Goal: Task Accomplishment & Management: Use online tool/utility

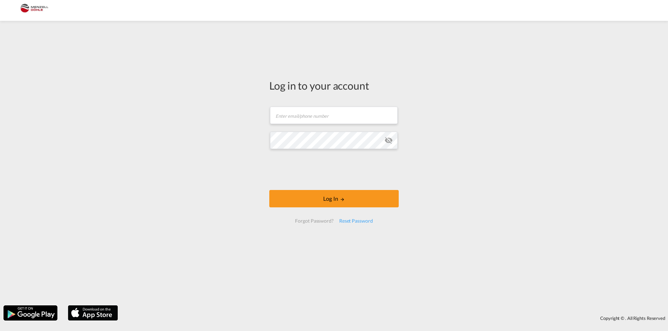
click at [323, 128] on form "Email field is required Password field is required Log In Forgot Password? Rese…" at bounding box center [333, 165] width 129 height 130
click at [324, 116] on input "text" at bounding box center [334, 115] width 128 height 17
type input "[PERSON_NAME][EMAIL_ADDRESS][DOMAIN_NAME]"
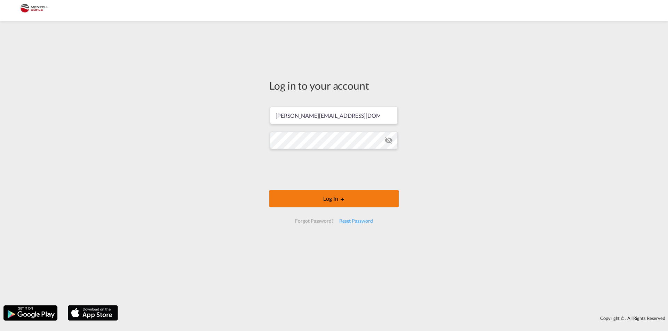
click at [341, 195] on button "Log In" at bounding box center [333, 198] width 129 height 17
